Goal: Task Accomplishment & Management: Manage account settings

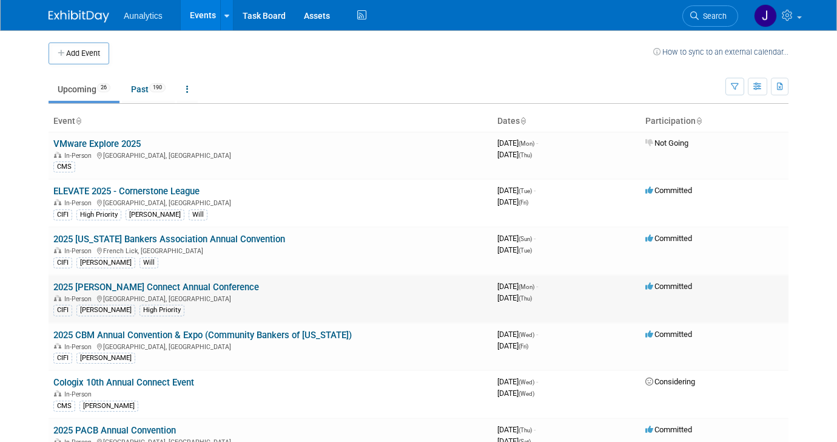
click at [169, 282] on link "2025 [PERSON_NAME] Connect Annual Conference" at bounding box center [156, 287] width 206 height 11
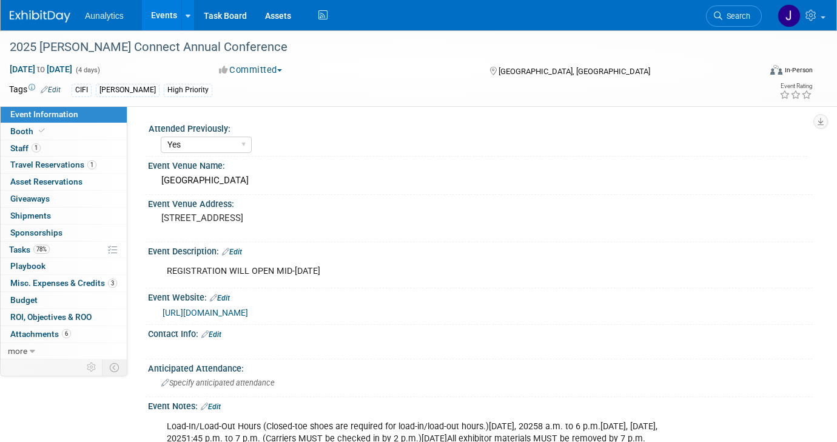
select select "Yes"
click at [52, 249] on link "78% Tasks 78%" at bounding box center [64, 249] width 126 height 16
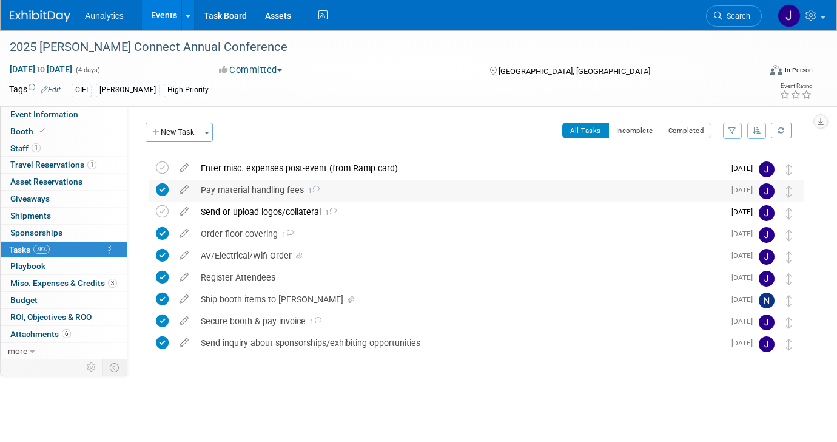
click at [223, 190] on div "Pay material handling fees 1" at bounding box center [460, 190] width 530 height 21
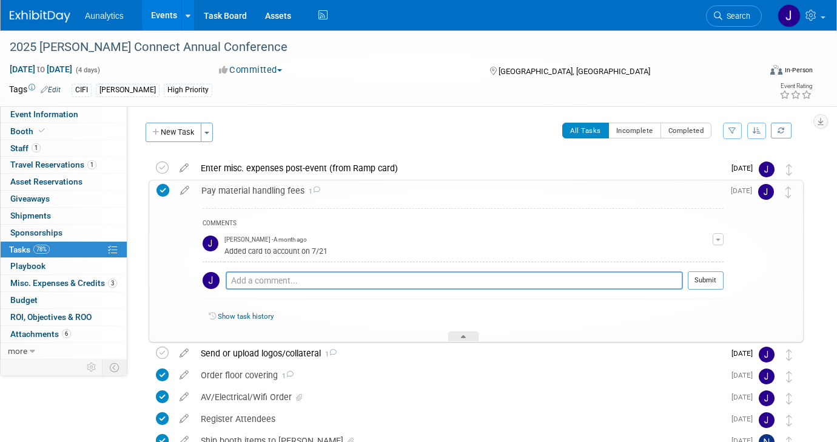
click at [223, 190] on div "Pay material handling fees 1" at bounding box center [459, 190] width 528 height 21
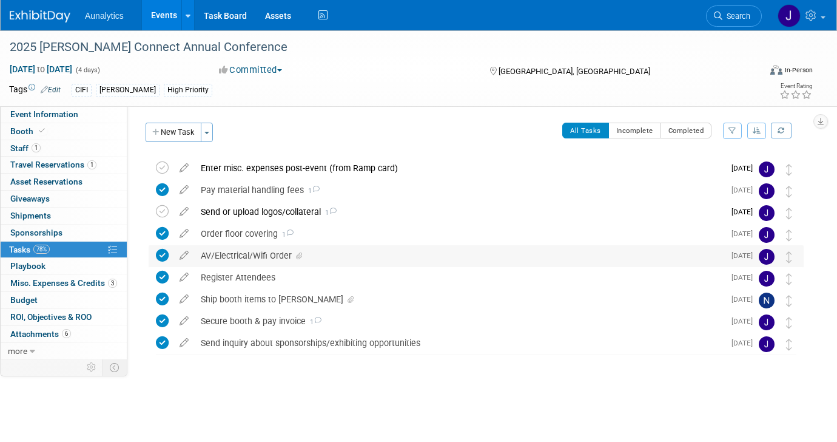
click at [231, 261] on div "AV/Electrical/Wifi Order" at bounding box center [460, 255] width 530 height 21
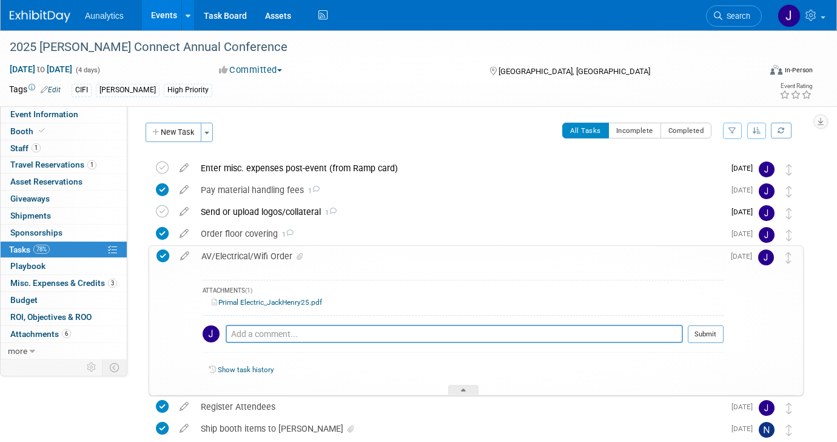
click at [242, 303] on link "Primal Electric_JackHenry25.pdf" at bounding box center [267, 302] width 110 height 8
click at [349, 257] on div "AV/Electrical/Wifi Order" at bounding box center [459, 256] width 528 height 21
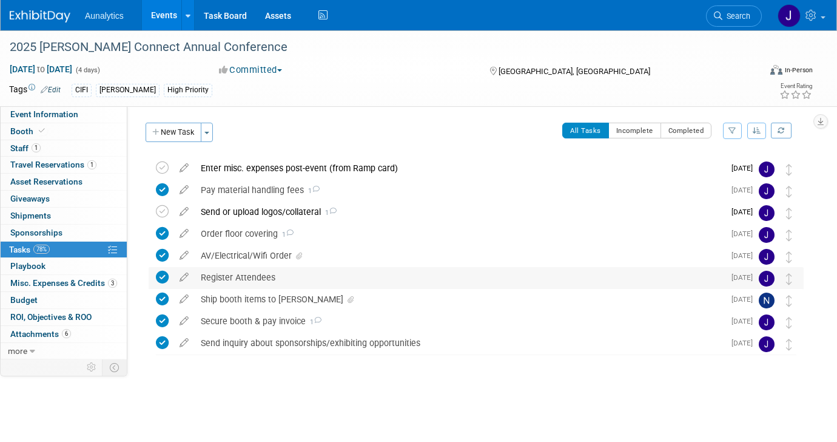
click at [301, 282] on div "Register Attendees" at bounding box center [460, 277] width 530 height 21
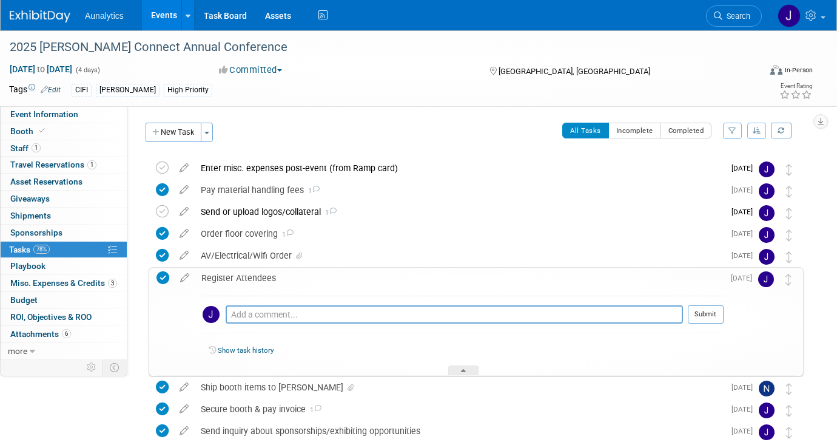
click at [301, 282] on div "Register Attendees" at bounding box center [459, 278] width 528 height 21
